Goal: Information Seeking & Learning: Learn about a topic

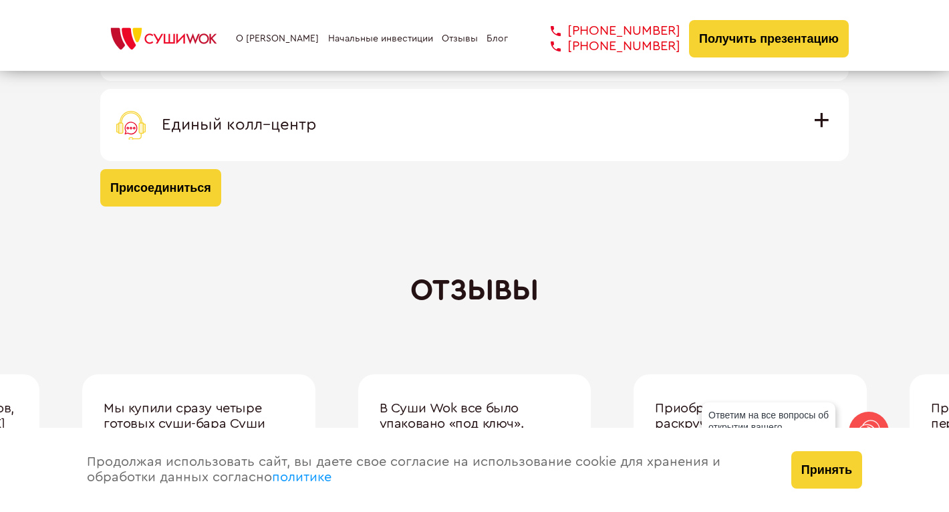
scroll to position [4253, 0]
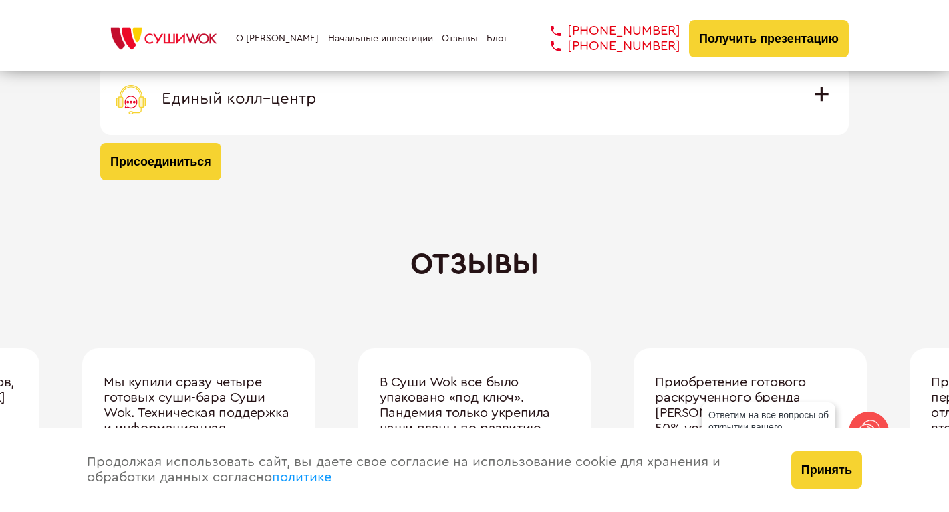
click at [316, 91] on span "Единый колл–центр" at bounding box center [239, 99] width 154 height 16
click at [0, 0] on input "Единый колл–центр Полностью интегрирован с программным обеспечением: вы не проп…" at bounding box center [0, 0] width 0 height 0
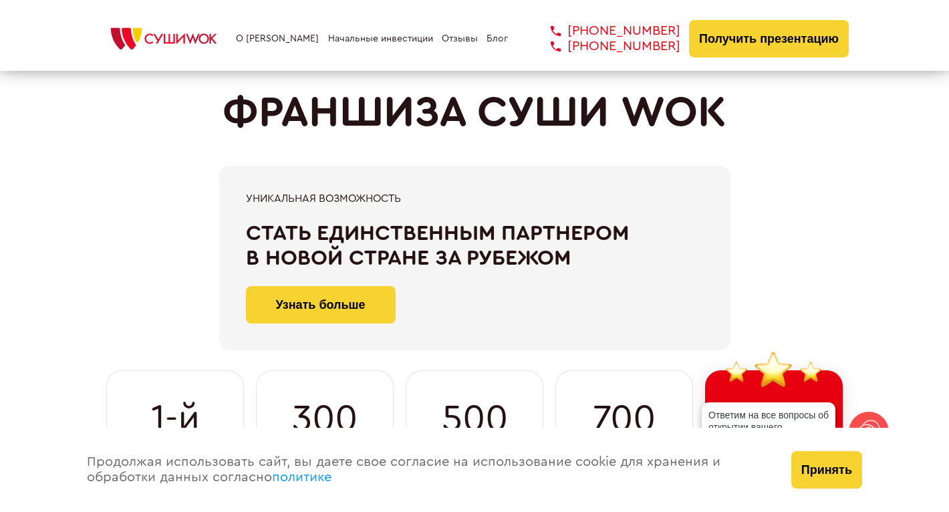
scroll to position [39, 0]
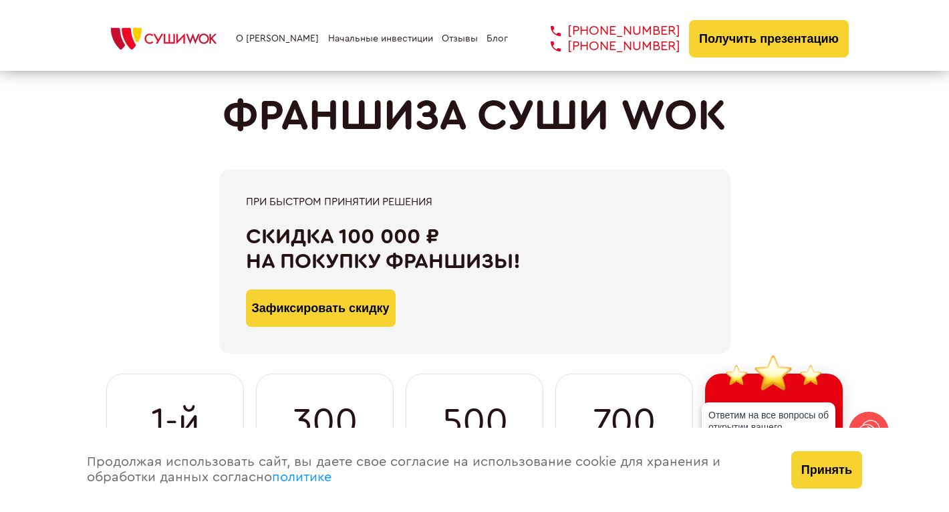
click at [347, 301] on button "Зафиксировать скидку" at bounding box center [321, 307] width 150 height 37
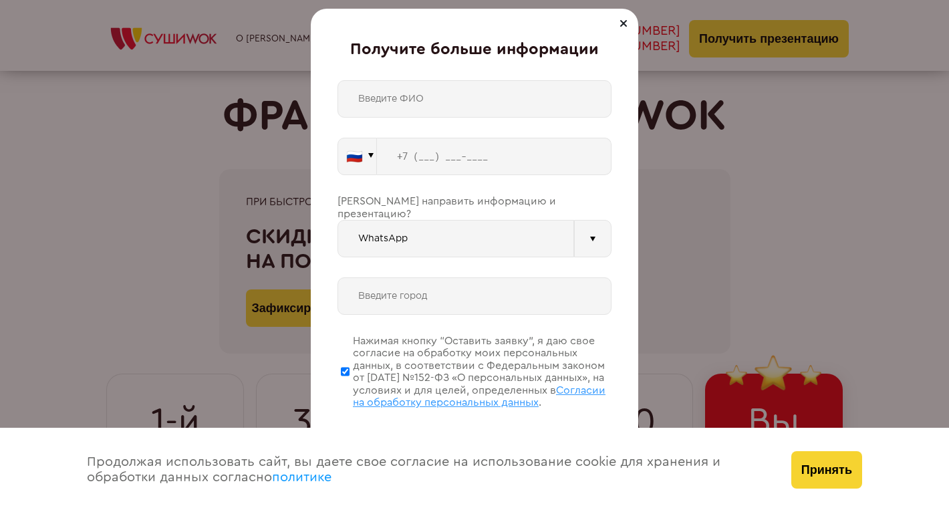
click at [627, 31] on div at bounding box center [623, 23] width 16 height 16
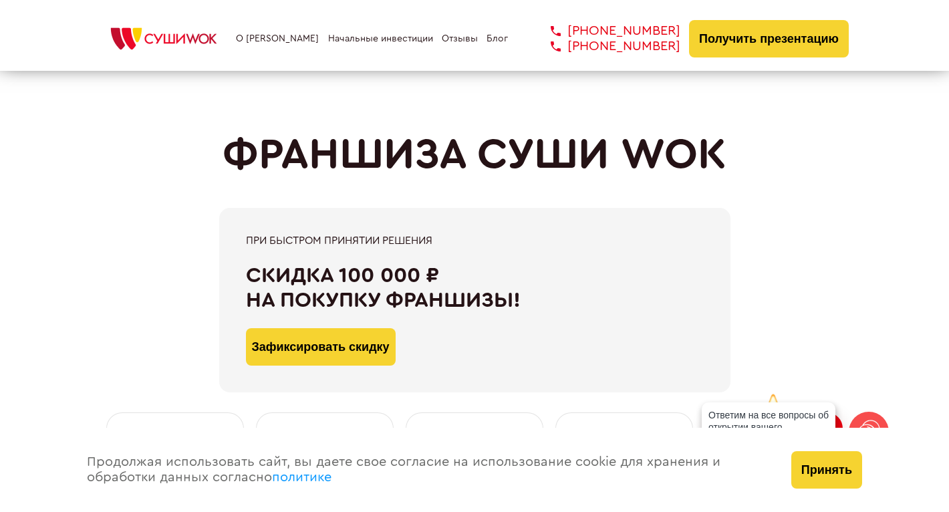
scroll to position [0, 0]
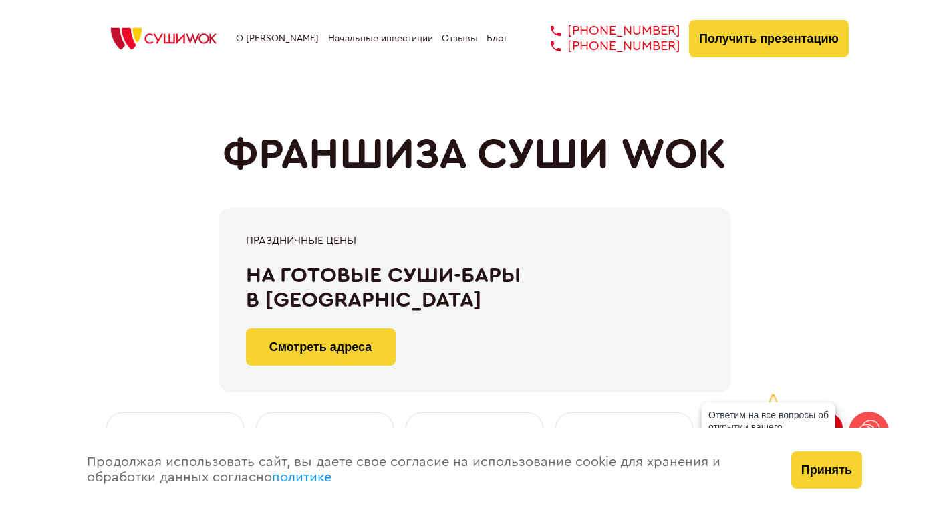
click at [462, 36] on link "Отзывы" at bounding box center [460, 38] width 36 height 11
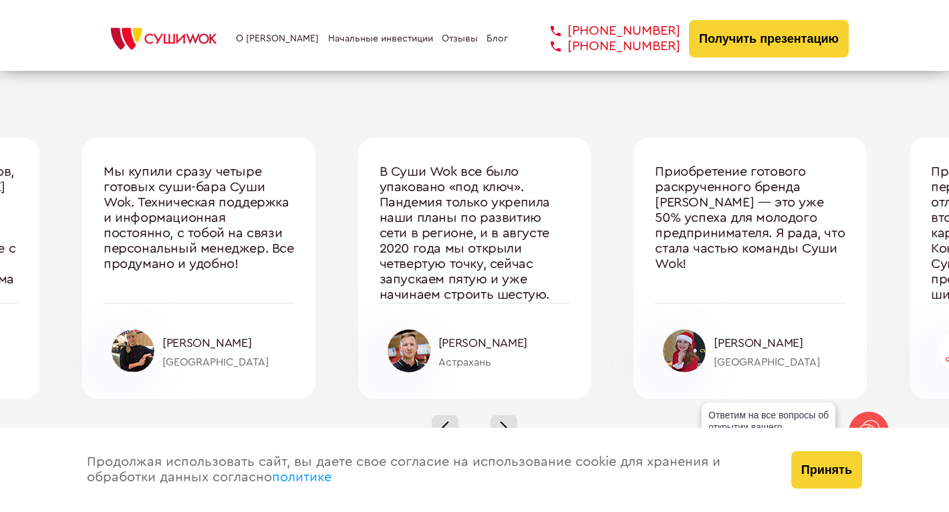
click at [493, 37] on link "Блог" at bounding box center [496, 38] width 21 height 11
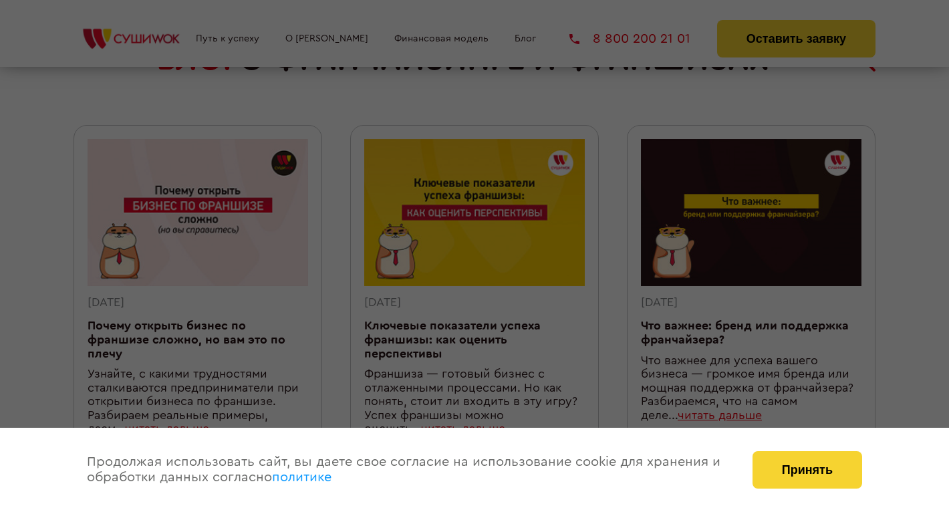
scroll to position [77, 0]
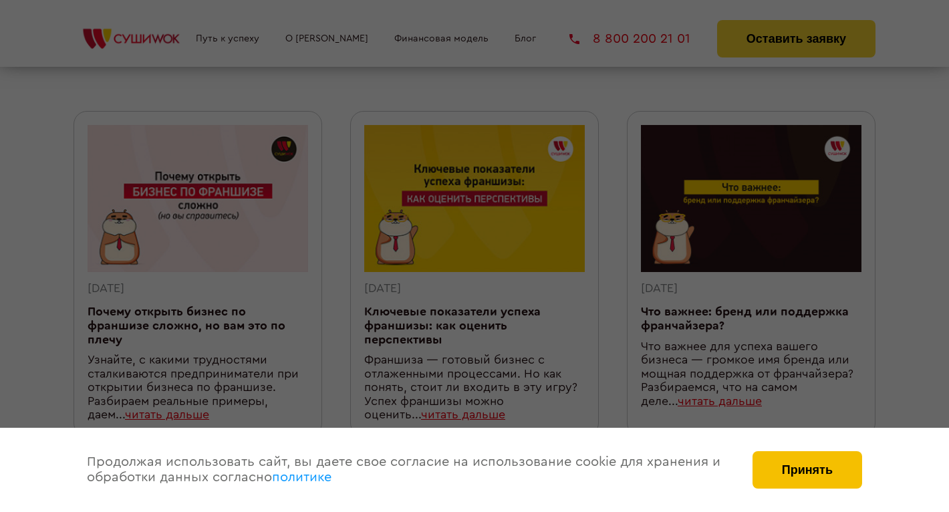
click at [774, 476] on button "Принять" at bounding box center [807, 469] width 110 height 37
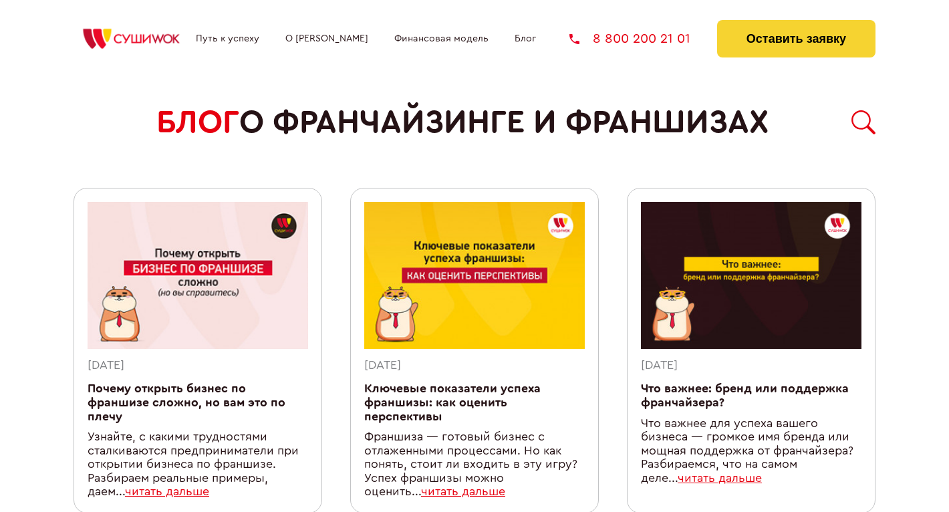
scroll to position [0, 0]
click at [322, 42] on link "О [PERSON_NAME]" at bounding box center [326, 38] width 83 height 11
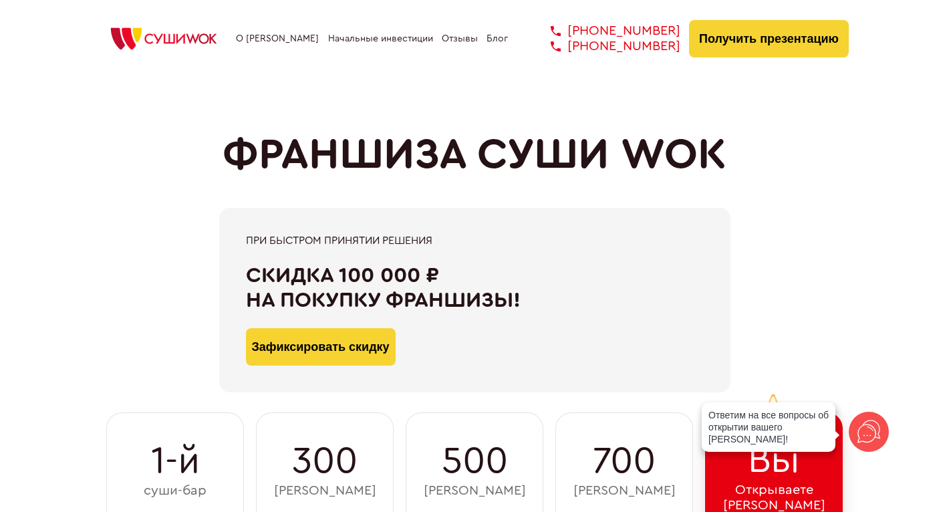
click at [263, 41] on link "О [PERSON_NAME]" at bounding box center [277, 38] width 83 height 11
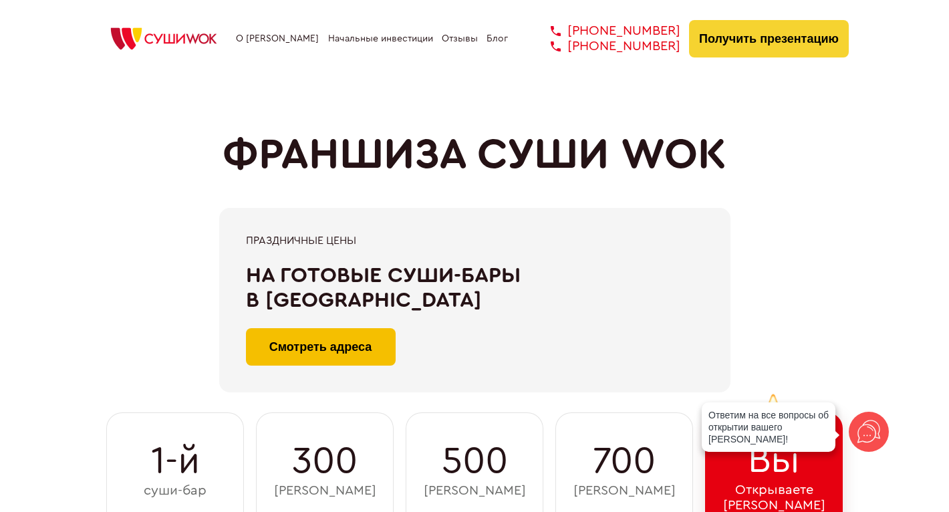
click at [315, 341] on div "При быстром принятии решения Скидка 100 000 ₽ на покупку франшизы! Зафиксироват…" at bounding box center [474, 300] width 748 height 184
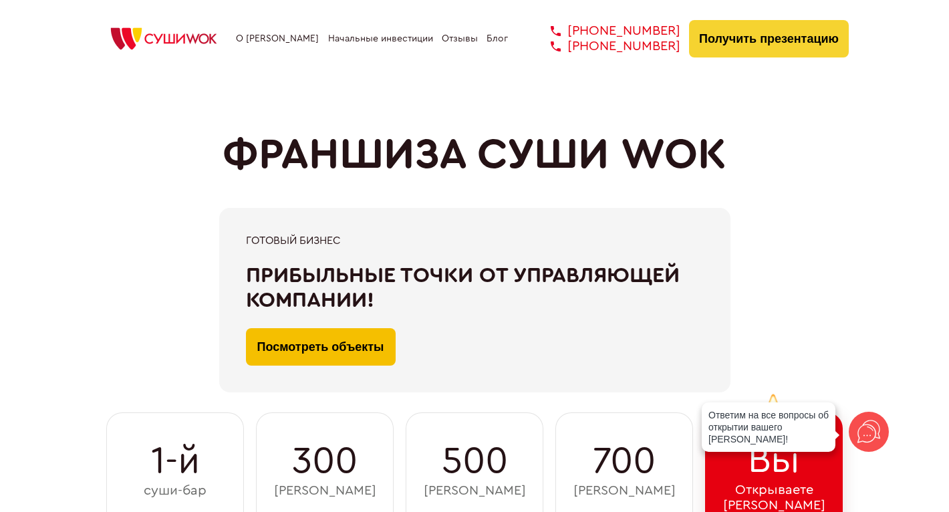
click at [319, 345] on link "Посмотреть объекты" at bounding box center [321, 346] width 150 height 37
